Goal: Check status: Check status

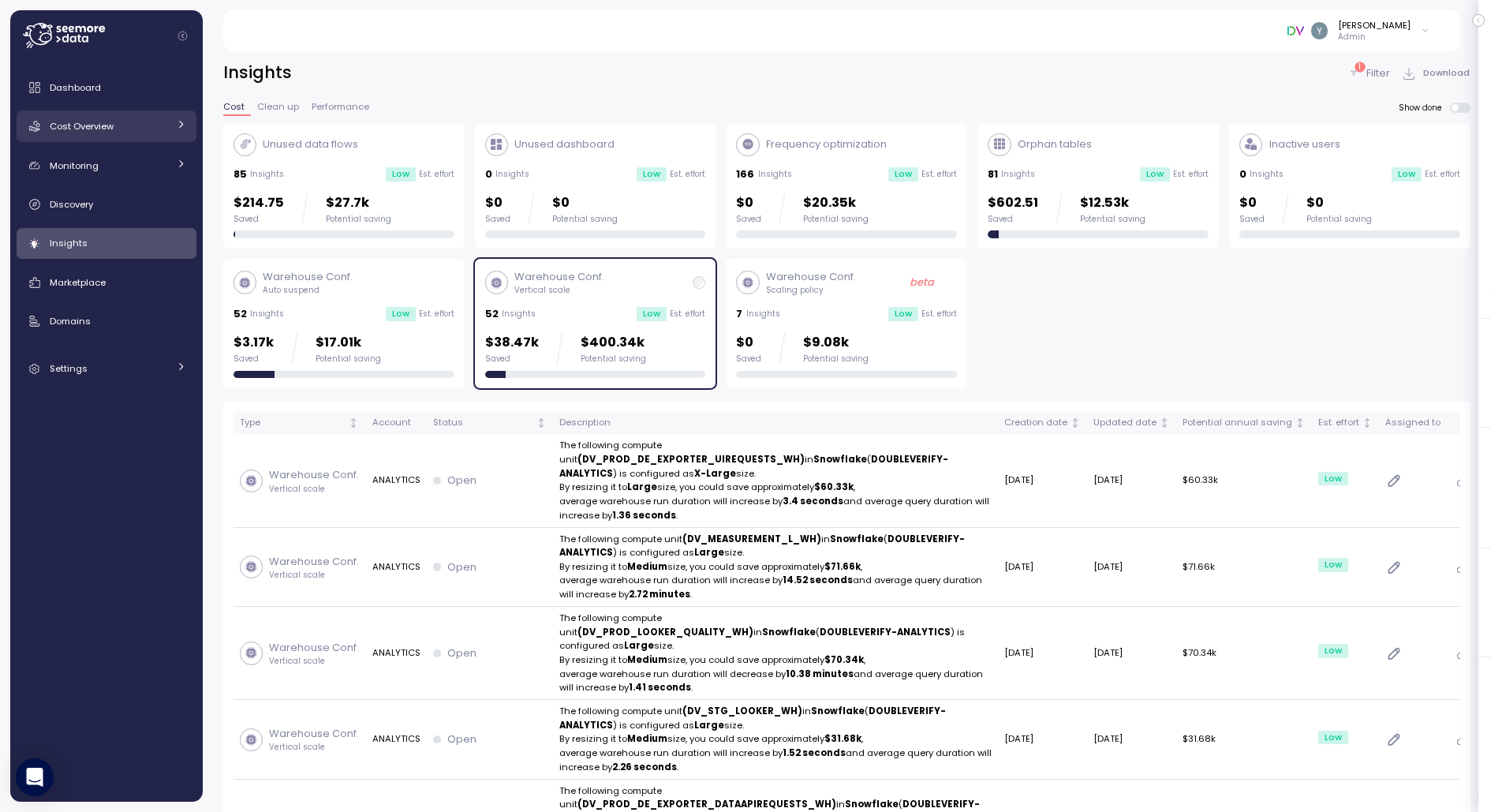
click at [121, 129] on div "Cost Overview" at bounding box center [109, 127] width 119 height 16
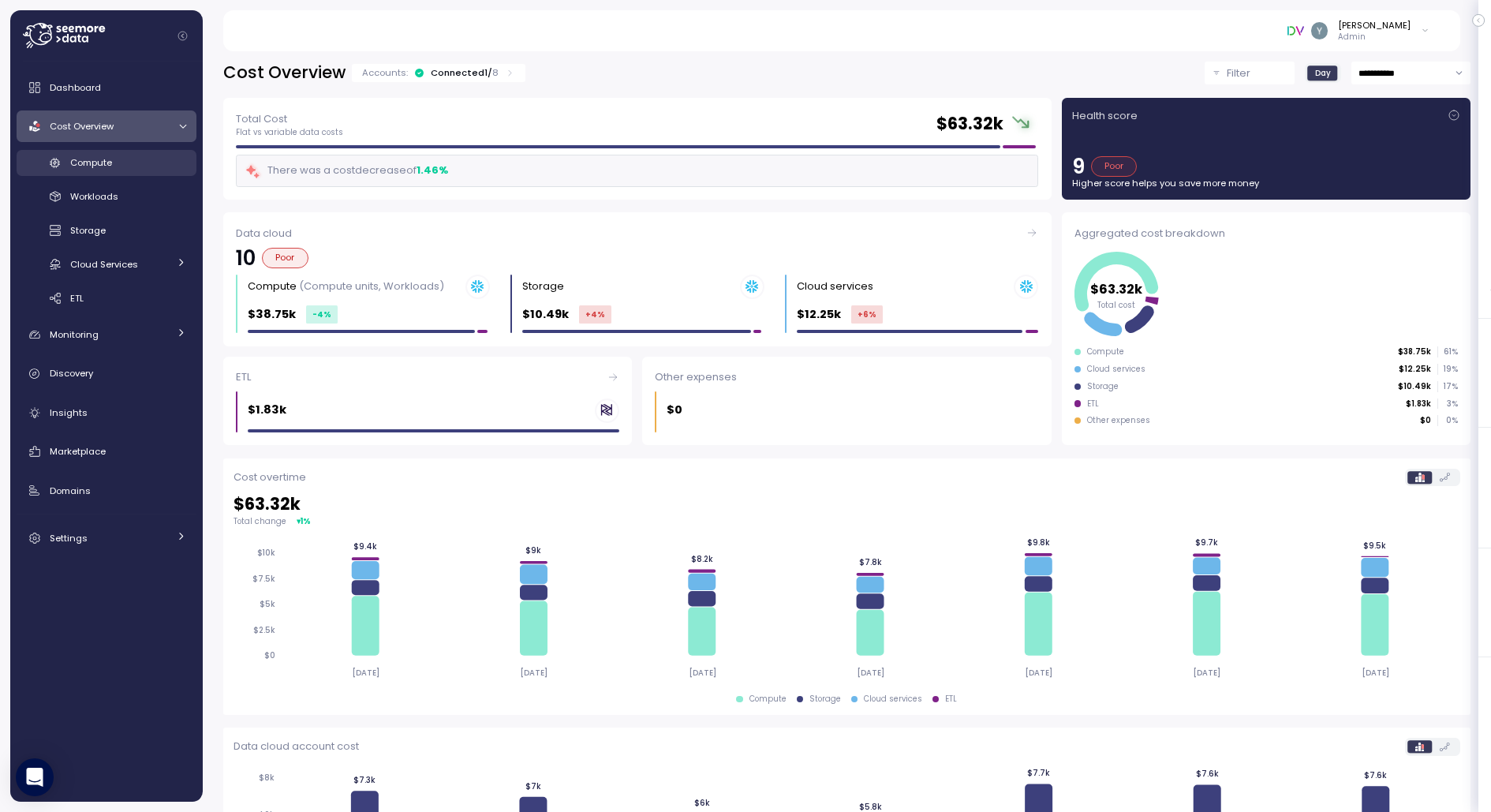
click at [119, 158] on div "Compute" at bounding box center [128, 163] width 116 height 16
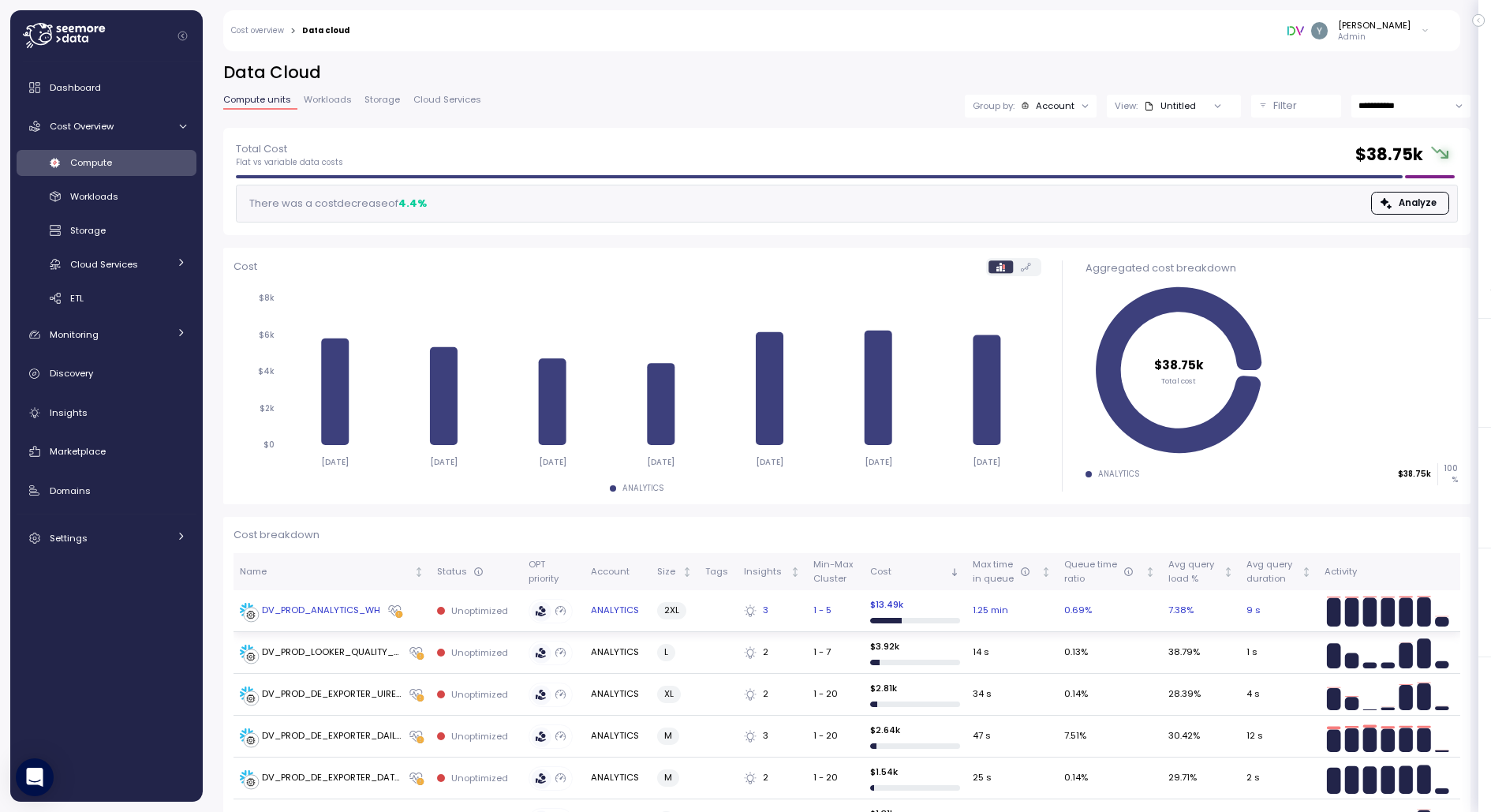
click at [321, 611] on div "DV_PROD_ANALYTICS_WH" at bounding box center [321, 611] width 119 height 14
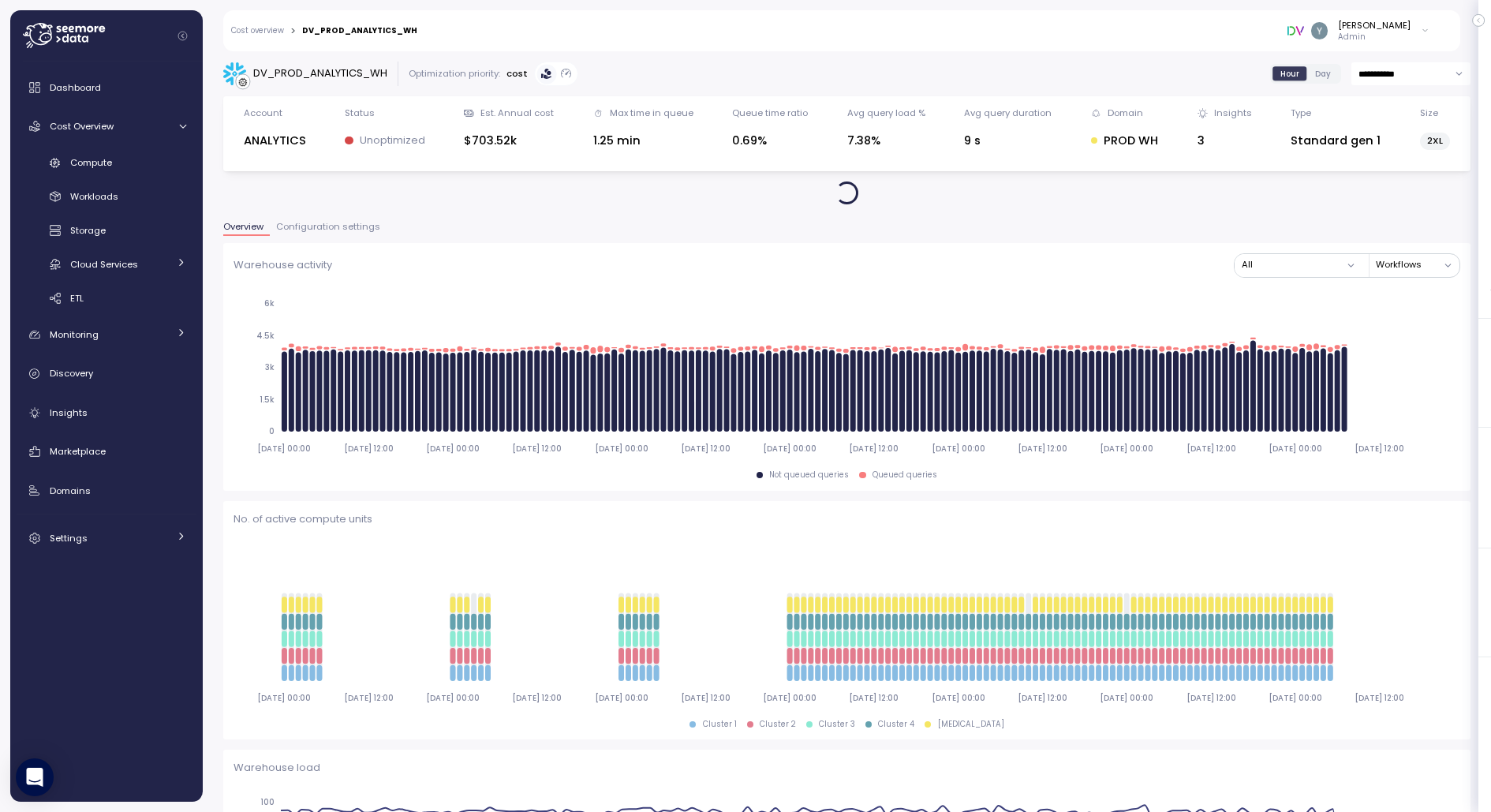
click at [352, 226] on span "Configuration settings" at bounding box center [328, 227] width 104 height 9
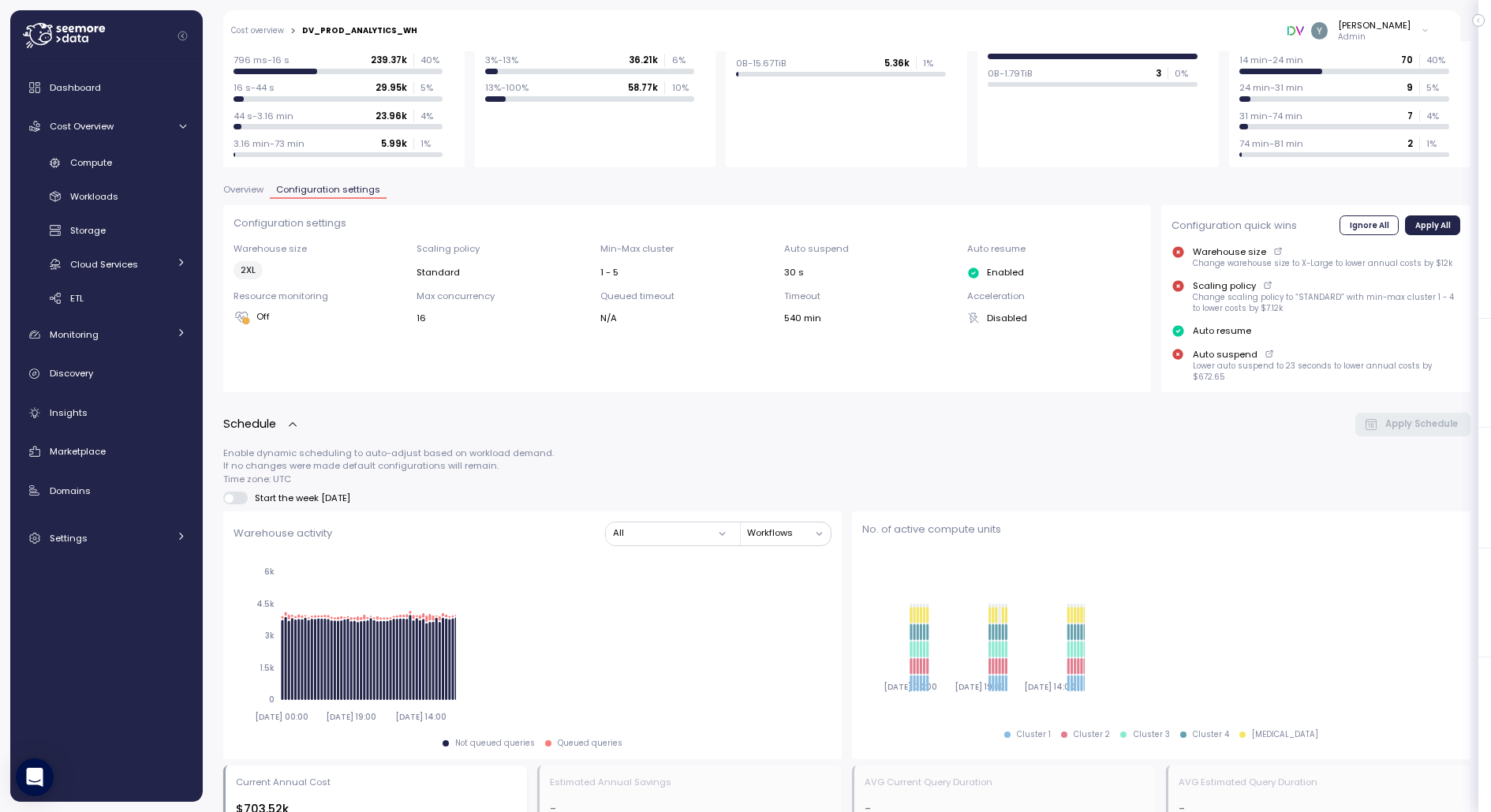
scroll to position [195, 0]
